Goal: Navigation & Orientation: Find specific page/section

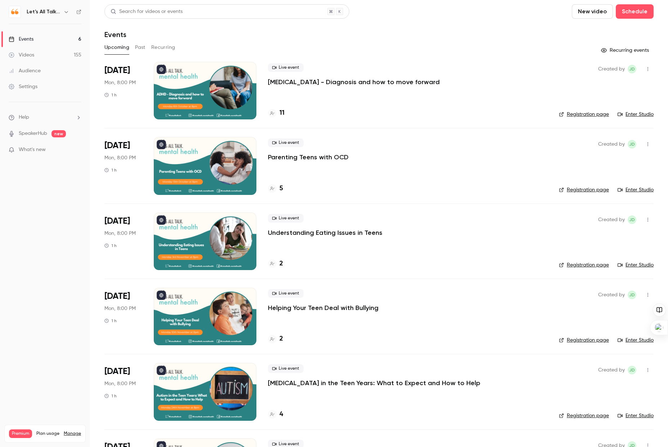
click at [67, 10] on icon "button" at bounding box center [66, 12] width 6 height 6
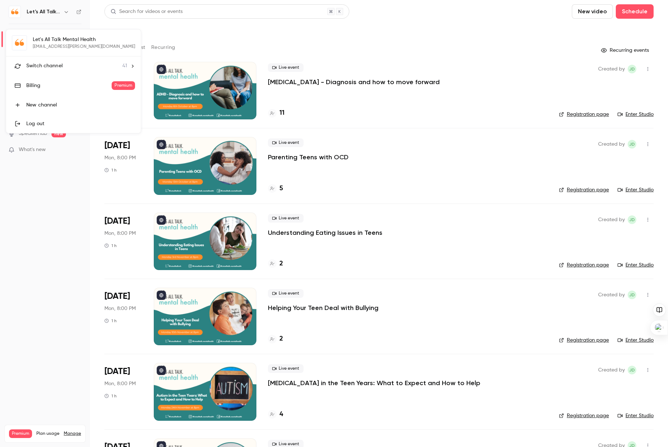
click at [75, 65] on div "Switch channel 41" at bounding box center [76, 66] width 101 height 8
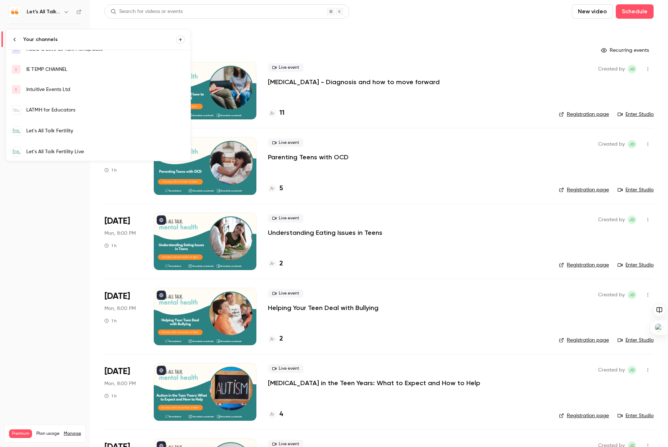
scroll to position [113, 0]
click at [65, 125] on link "Let's All Talk Fertility" at bounding box center [98, 130] width 184 height 21
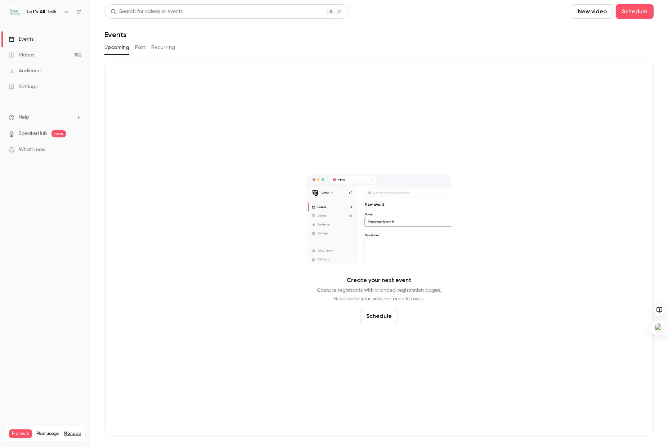
click at [65, 14] on icon "button" at bounding box center [66, 12] width 6 height 6
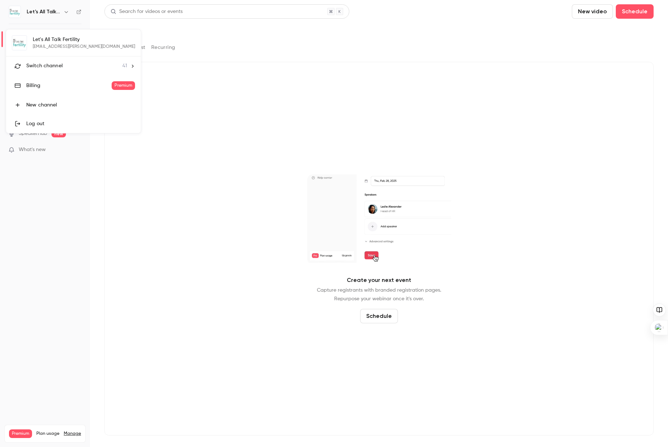
click at [77, 66] on div "Switch channel 41" at bounding box center [76, 66] width 101 height 8
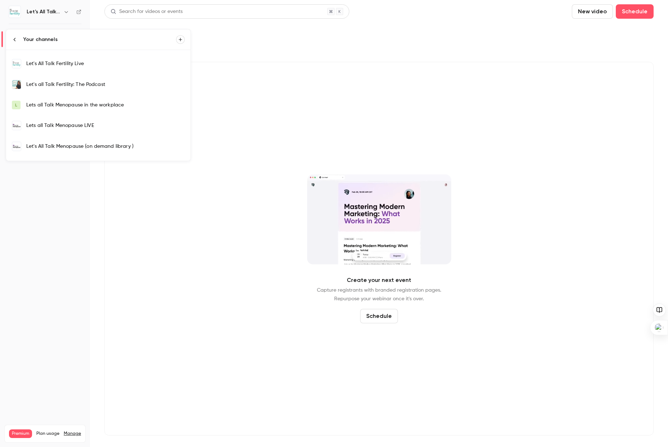
scroll to position [150, 0]
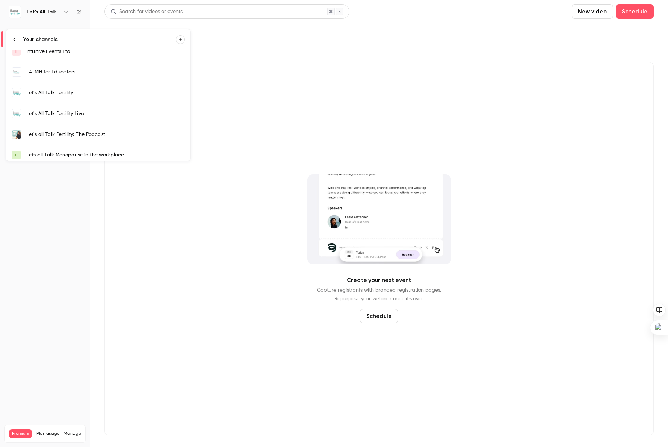
click at [63, 109] on link "Let's All Talk Fertility Live" at bounding box center [98, 113] width 184 height 21
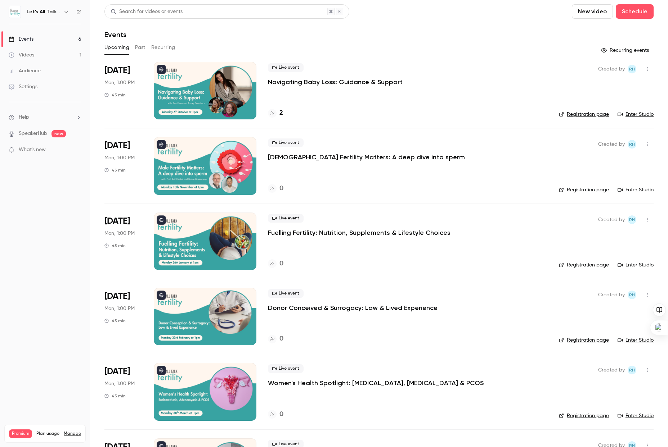
click at [26, 55] on div "Videos" at bounding box center [22, 54] width 26 height 7
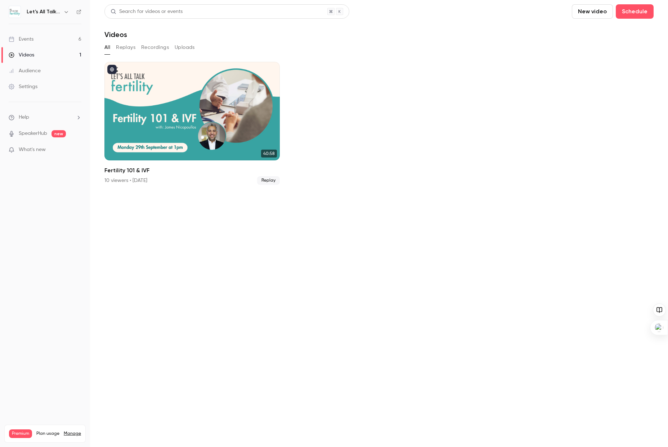
click at [30, 37] on div "Events" at bounding box center [21, 39] width 25 height 7
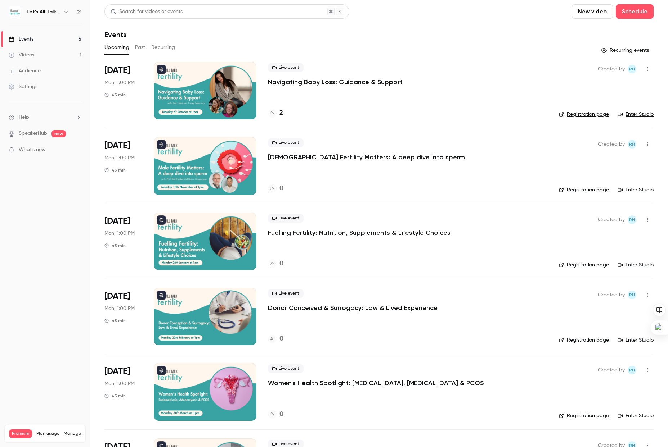
click at [32, 56] on div "Videos" at bounding box center [22, 54] width 26 height 7
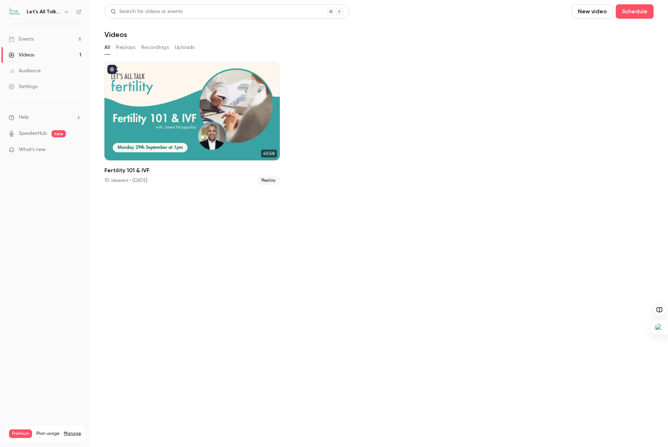
click at [31, 40] on div "Events" at bounding box center [21, 39] width 25 height 7
